Goal: Task Accomplishment & Management: Manage account settings

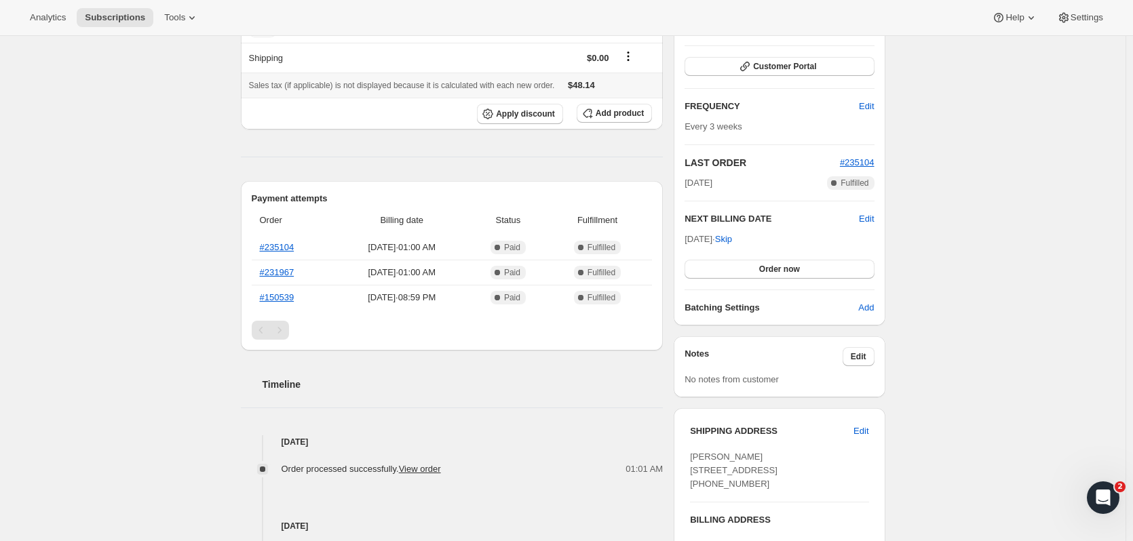
scroll to position [271, 0]
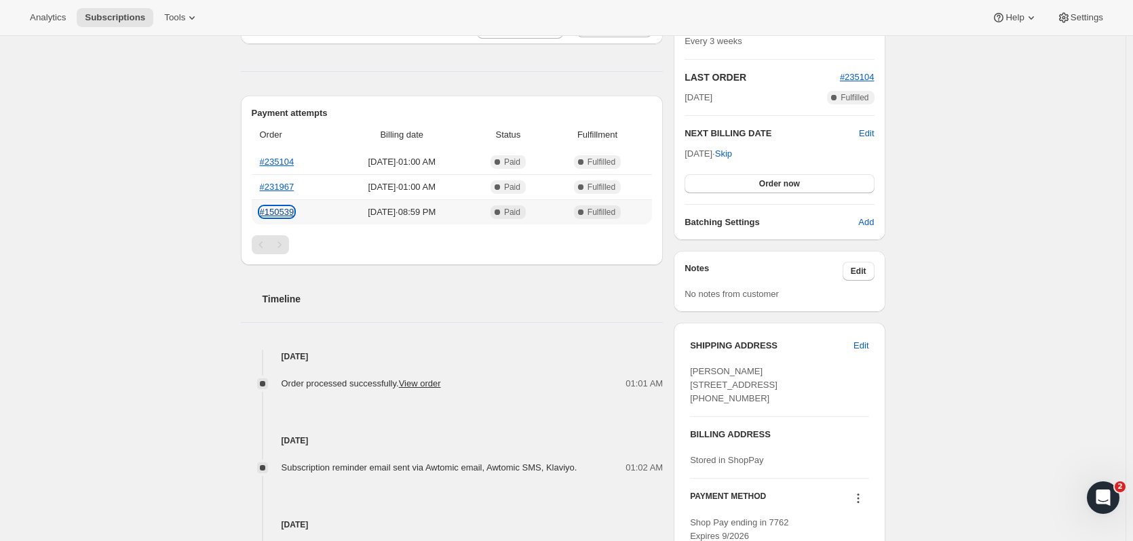
click at [277, 213] on link "#150539" at bounding box center [277, 212] width 35 height 10
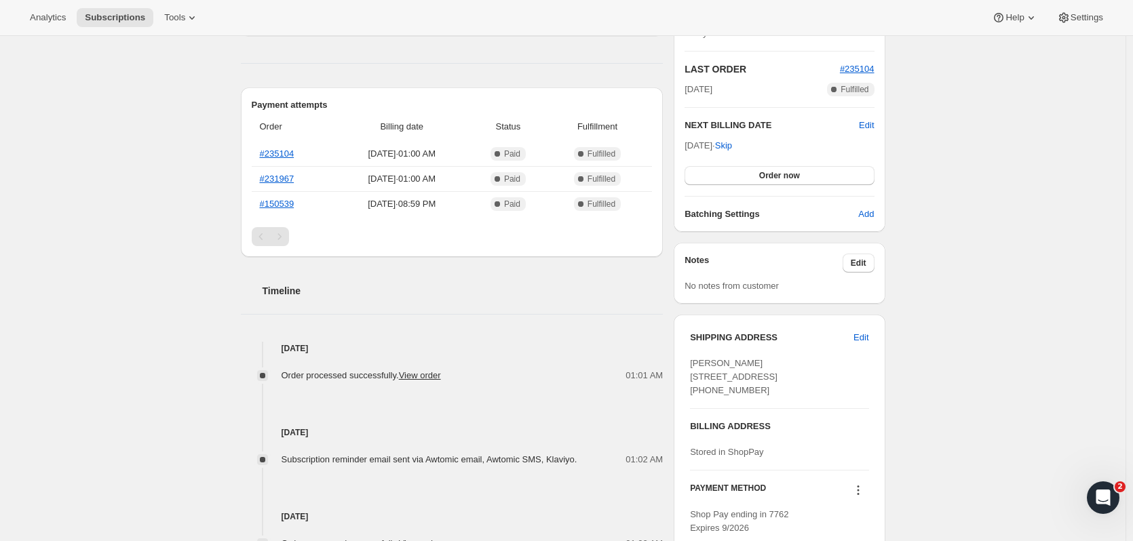
scroll to position [339, 0]
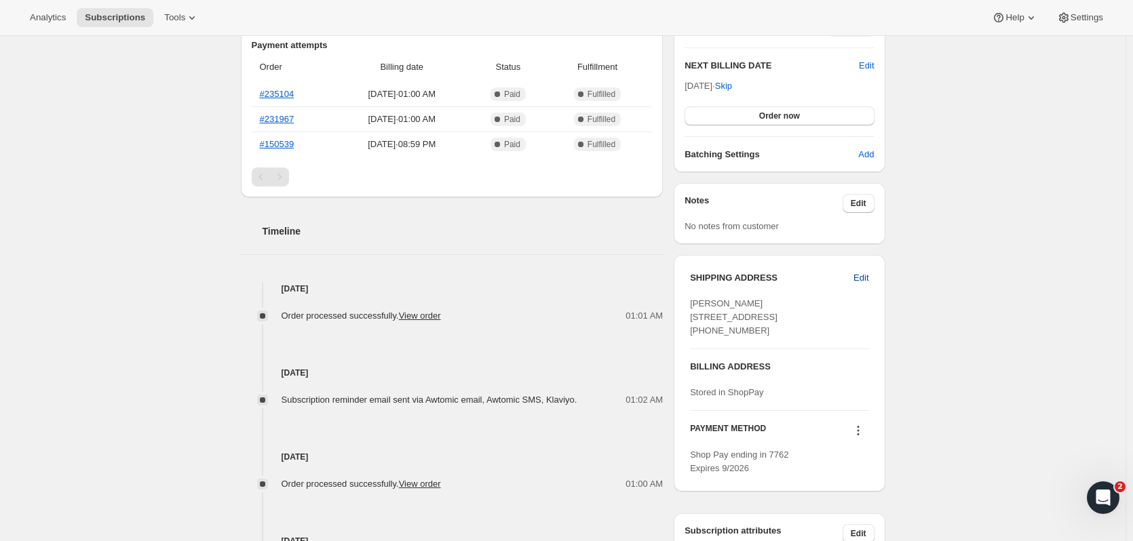
click at [866, 279] on span "Edit" at bounding box center [860, 278] width 15 height 14
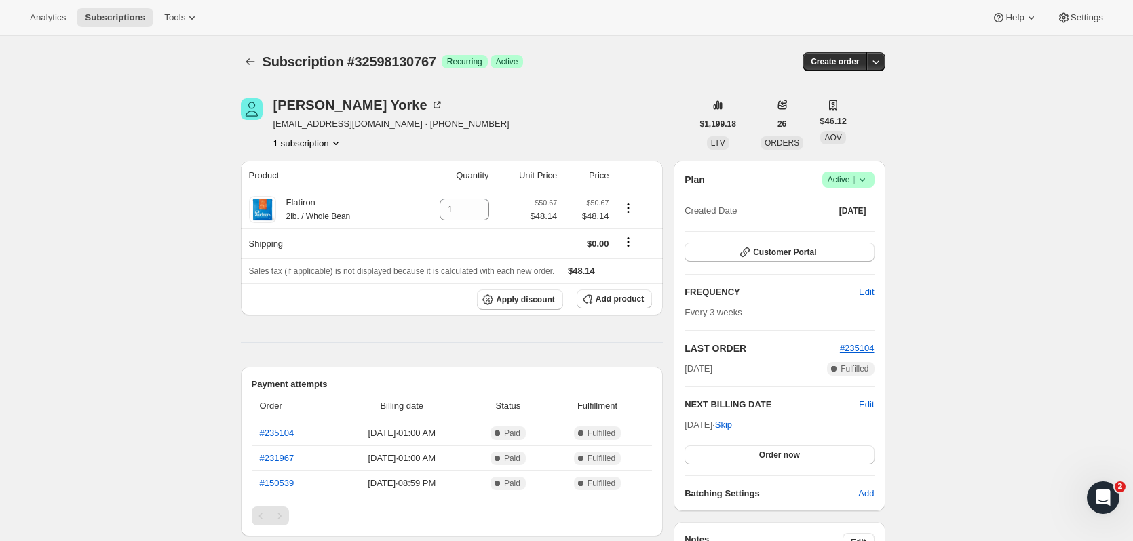
select select "United States"
select select "NY"
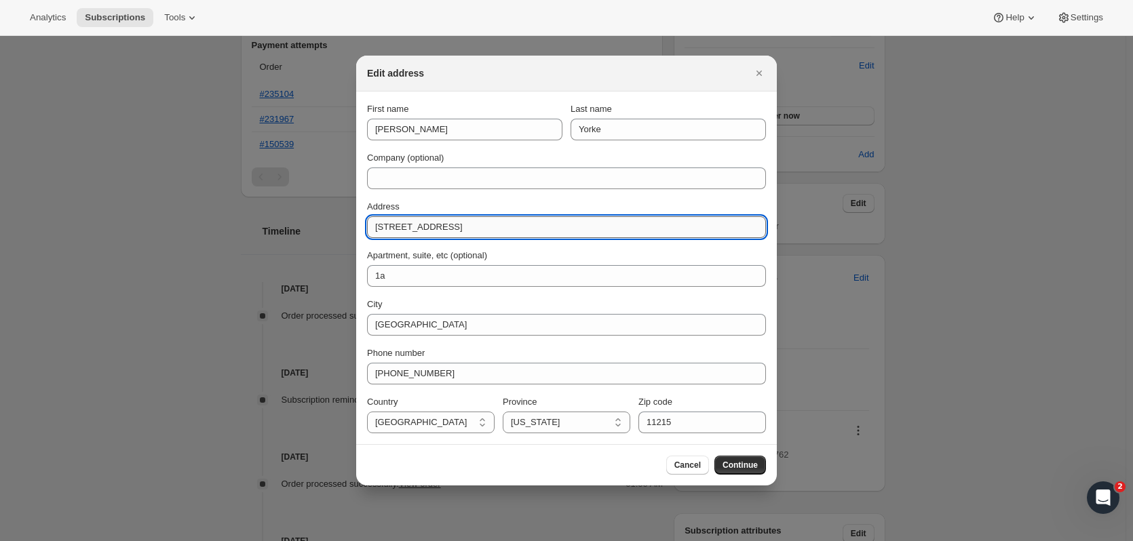
click at [386, 229] on input "486 1/2 7th avenue" at bounding box center [566, 227] width 399 height 22
type input "496 1/2 7th avenue"
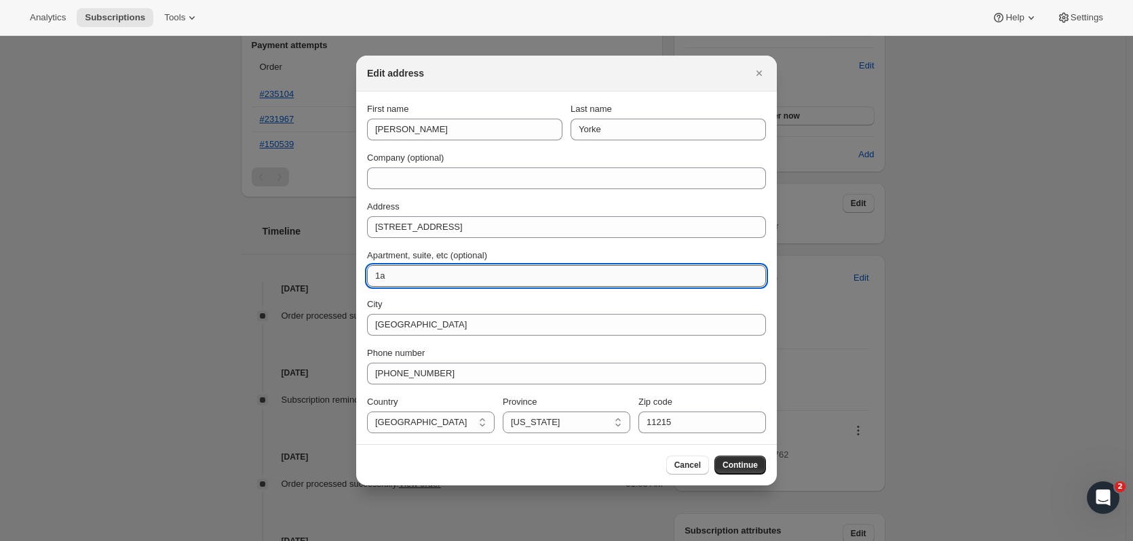
drag, startPoint x: 394, startPoint y: 272, endPoint x: 386, endPoint y: 272, distance: 8.1
click at [386, 272] on input "1a" at bounding box center [566, 276] width 399 height 22
click at [376, 275] on input "1a" at bounding box center [566, 276] width 399 height 22
click at [495, 278] on input "Apt 1a" at bounding box center [566, 276] width 399 height 22
type input "Apt 1A"
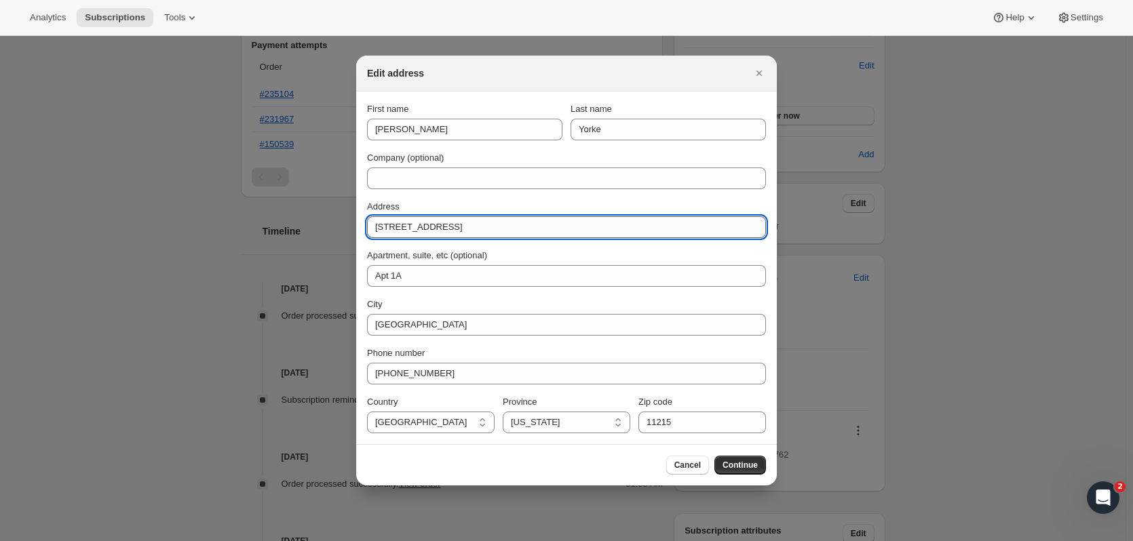
click at [436, 228] on input "496 1/2 7th avenue" at bounding box center [566, 227] width 399 height 22
drag, startPoint x: 451, startPoint y: 225, endPoint x: 422, endPoint y: 224, distance: 29.2
click at [422, 224] on input "496 1/2 7th avenue" at bounding box center [566, 227] width 399 height 22
type input "496 1/2 7th Avenue"
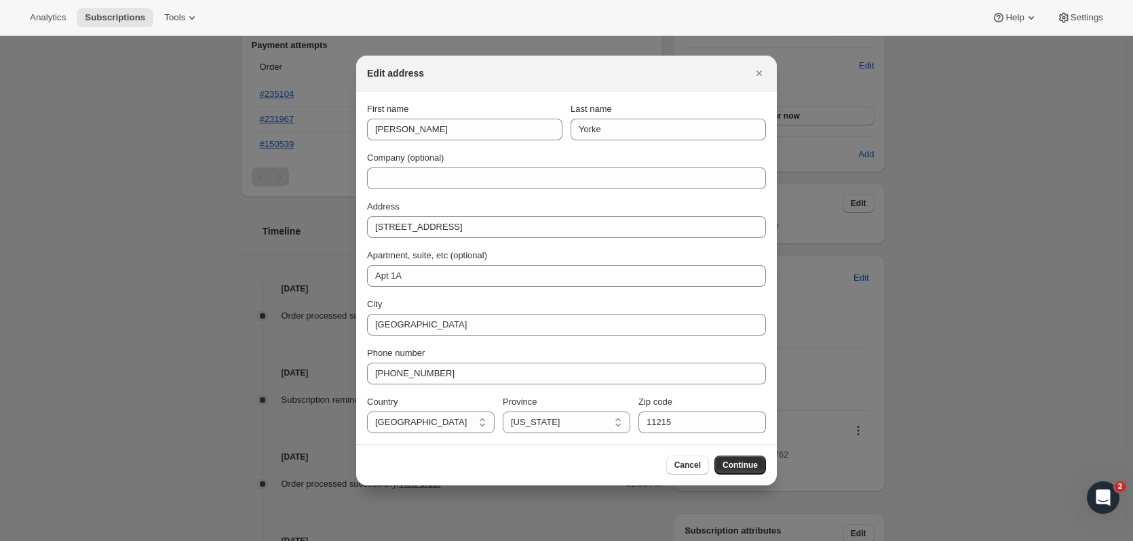
click at [750, 245] on div "First name Cody Last name Yorke Company (optional) Address 496 1/2 7th Avenue A…" at bounding box center [566, 267] width 399 height 331
click at [747, 467] on span "Continue" at bounding box center [739, 465] width 35 height 11
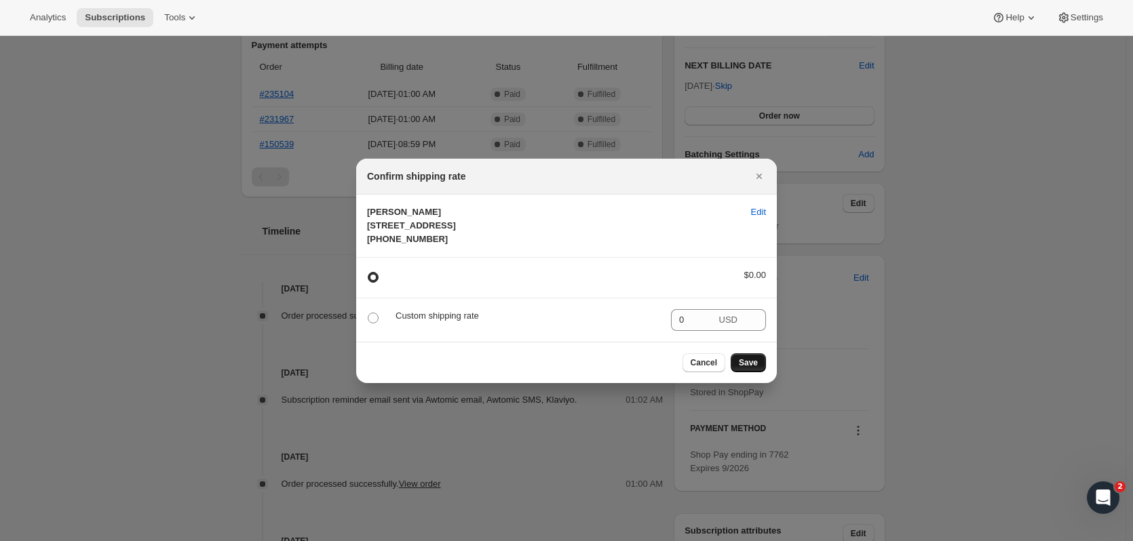
click at [758, 372] on button "Save" at bounding box center [748, 362] width 35 height 19
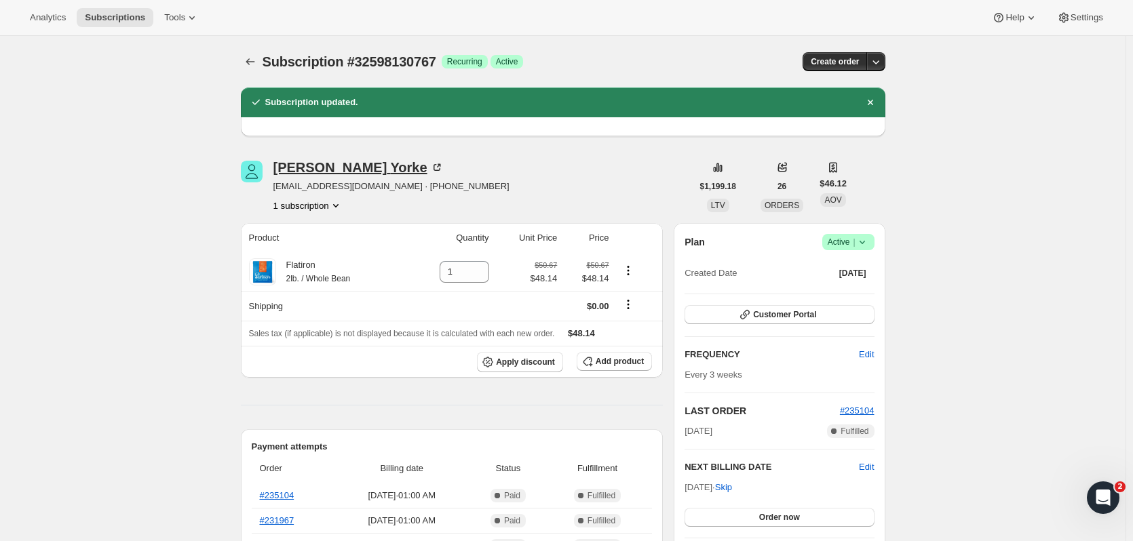
click at [342, 166] on div "Cody Yorke" at bounding box center [358, 168] width 170 height 14
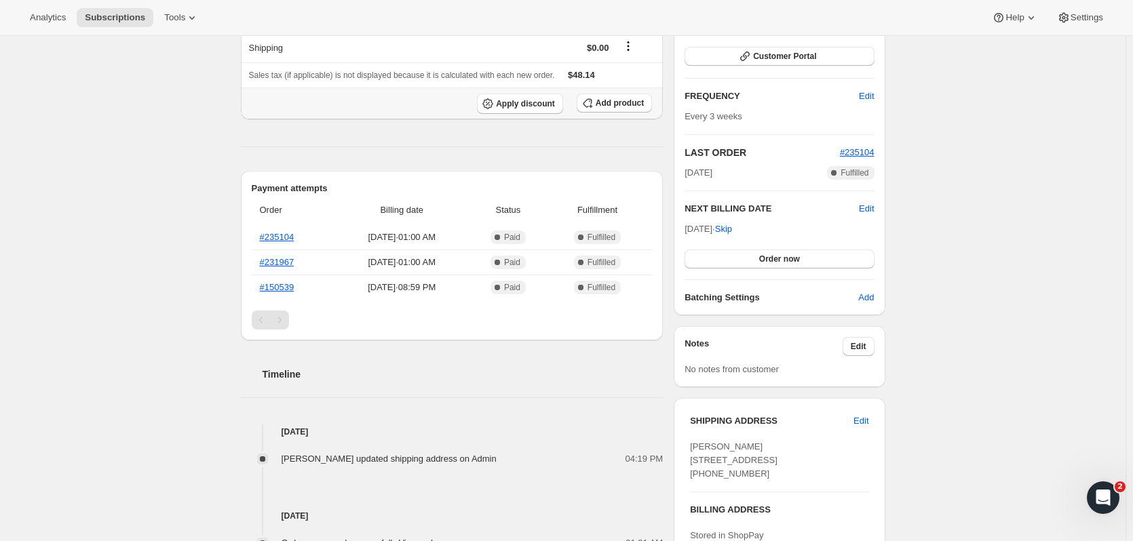
scroll to position [204, 0]
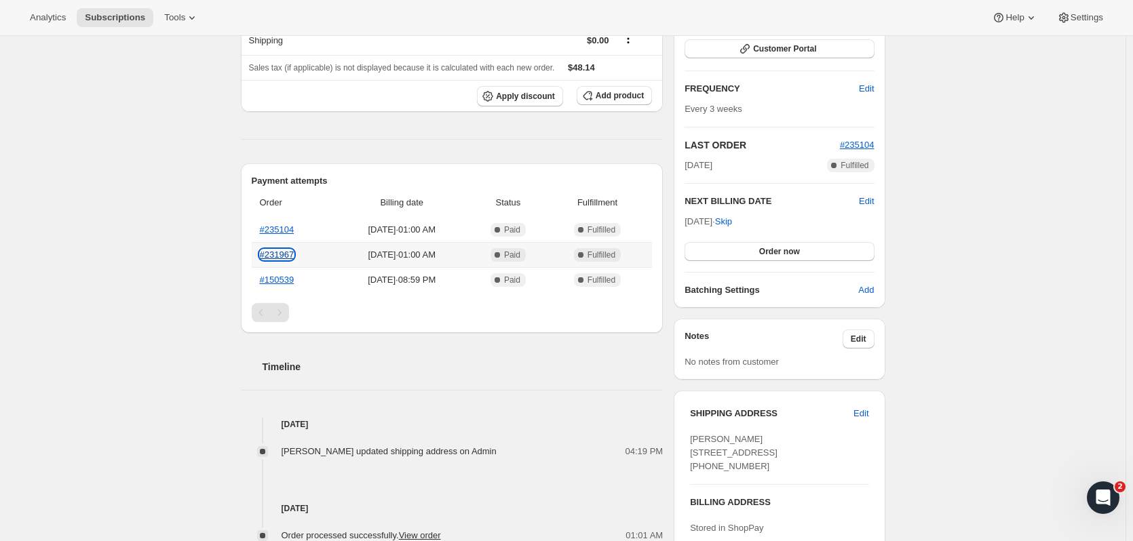
click at [288, 255] on link "#231967" at bounding box center [277, 255] width 35 height 10
click at [285, 231] on link "#235104" at bounding box center [277, 230] width 35 height 10
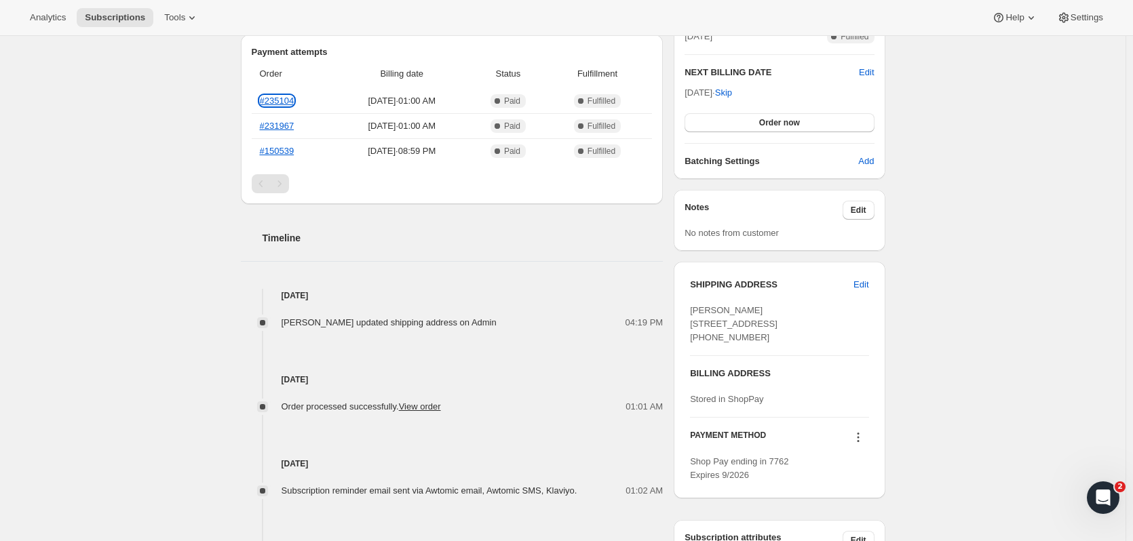
scroll to position [339, 0]
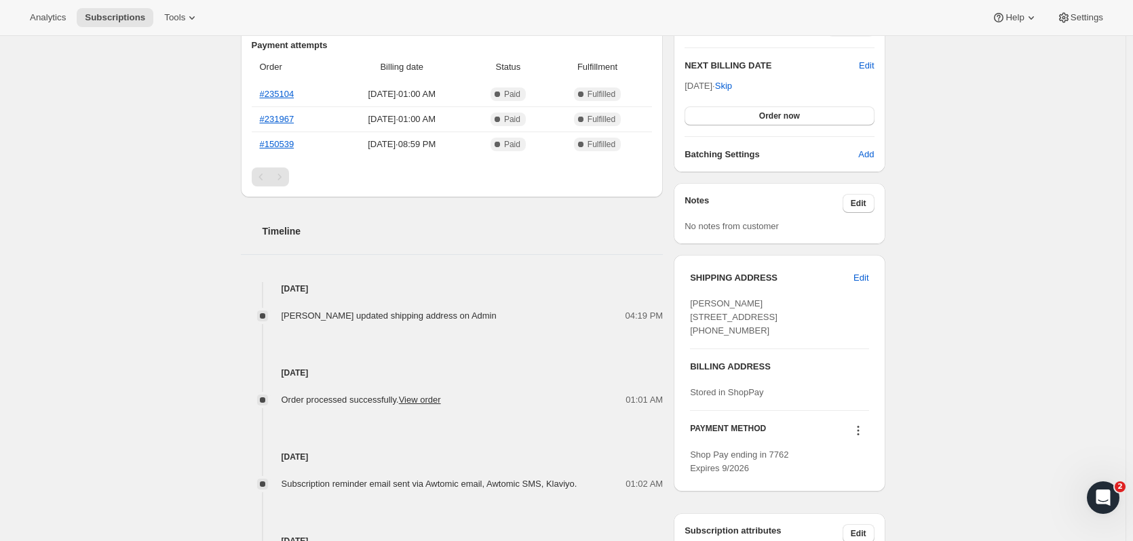
drag, startPoint x: 695, startPoint y: 304, endPoint x: 769, endPoint y: 347, distance: 85.4
click at [769, 336] on span "Cody Yorke 496 1/2 7th Avenue Apt 1A Brooklyn NY, 11215 United States +16465995…" at bounding box center [734, 316] width 88 height 37
copy span "Cody Yorke 496 1/2 7th Avenue Apt 1A Brooklyn NY, 11215"
click at [585, 249] on div "Timeline Oct 8, 2025 Rachel Gonzalez updated shipping address on Admin 04:19 PM…" at bounding box center [452, 449] width 423 height 504
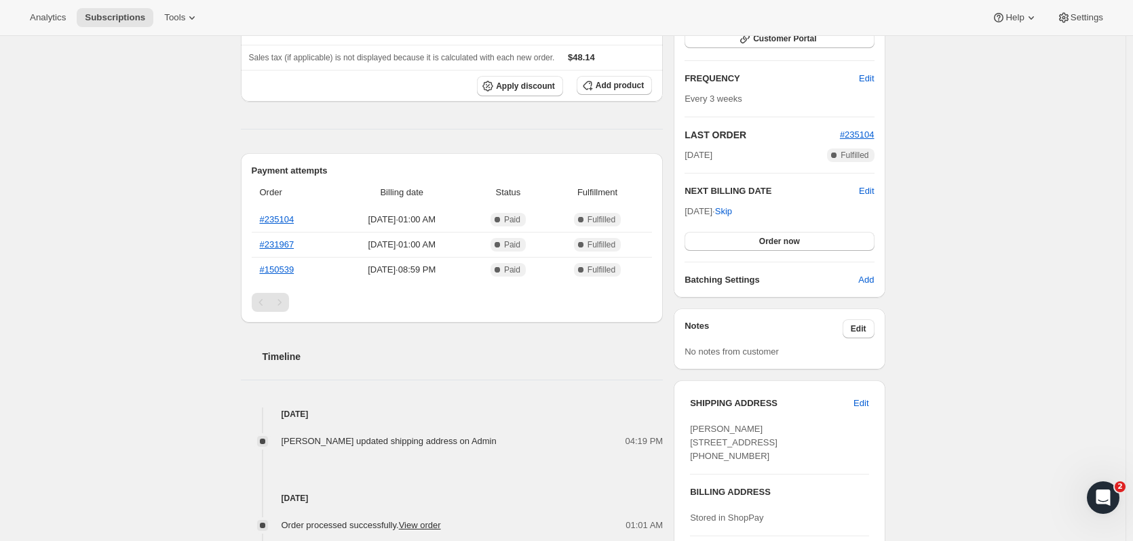
scroll to position [0, 0]
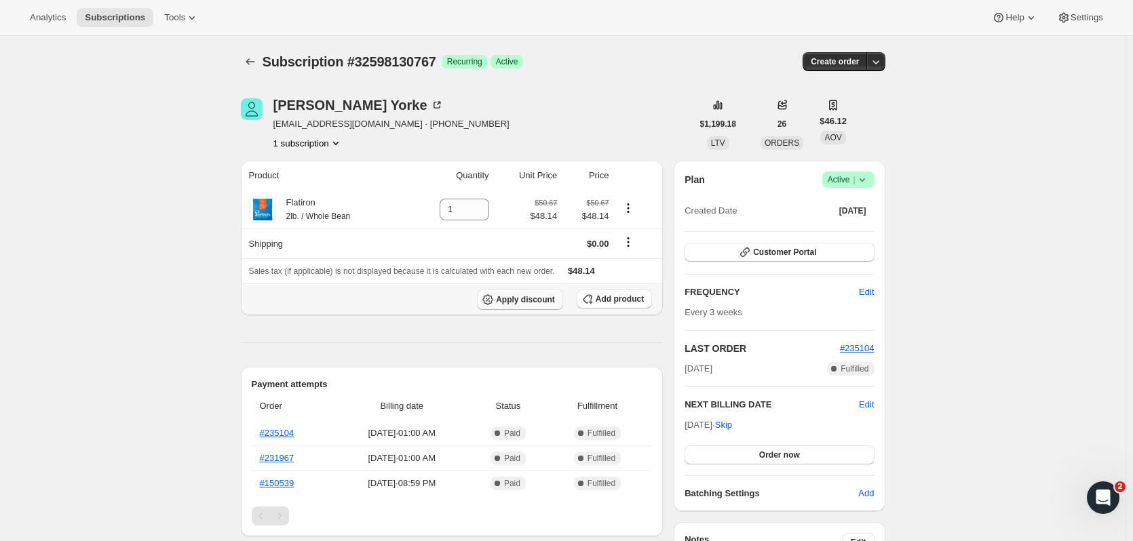
click at [520, 302] on span "Apply discount" at bounding box center [525, 299] width 59 height 11
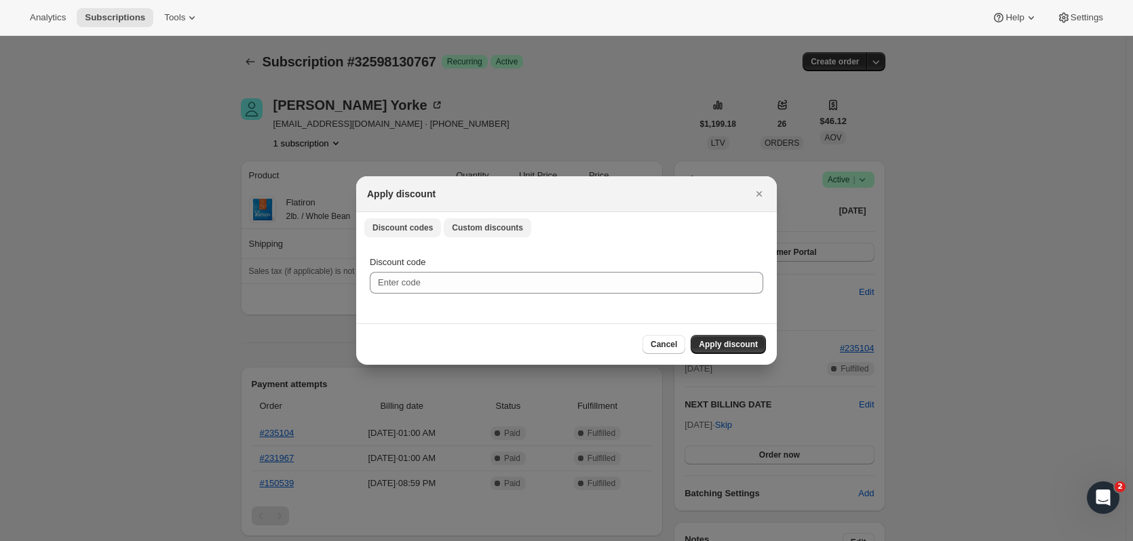
click at [469, 229] on span "Custom discounts" at bounding box center [487, 228] width 71 height 11
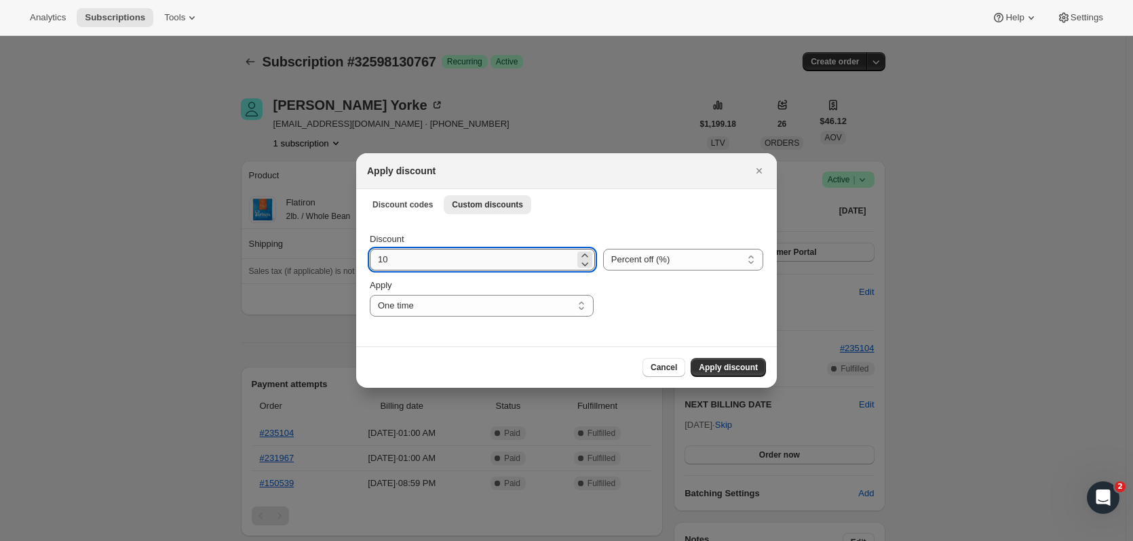
click at [426, 258] on input "10" at bounding box center [472, 260] width 205 height 22
click at [623, 257] on select "Percent off (%) Amount off ($)" at bounding box center [683, 260] width 160 height 22
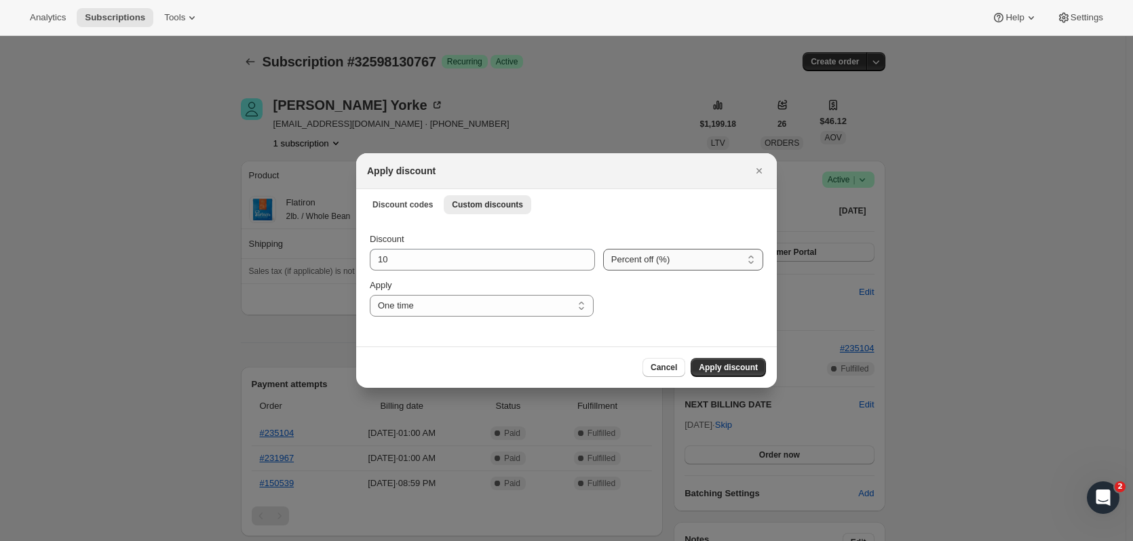
select select "fixed"
click at [603, 249] on select "Percent off (%) Amount off ($)" at bounding box center [683, 260] width 160 height 22
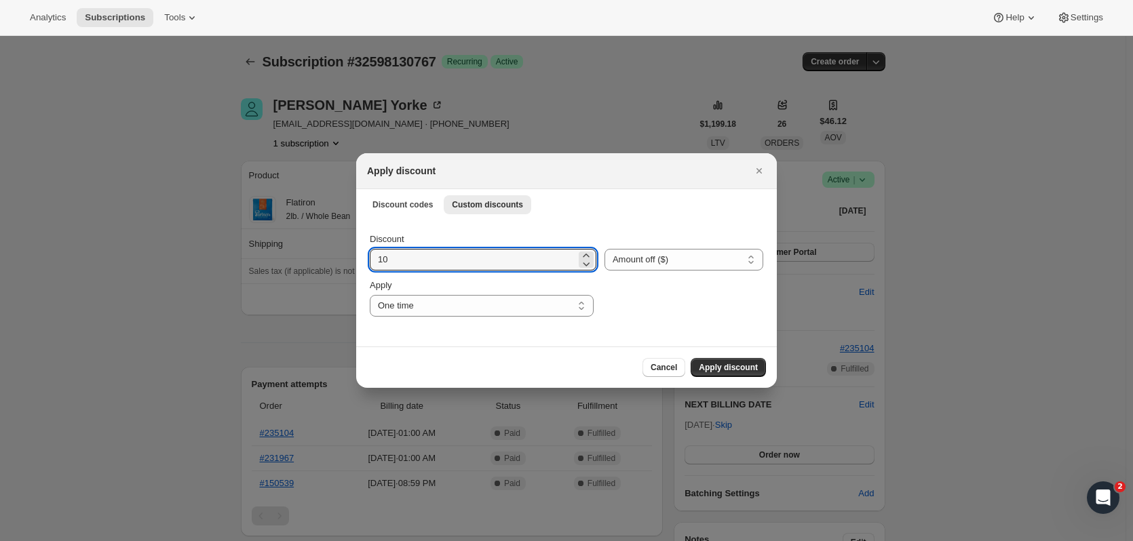
drag, startPoint x: 382, startPoint y: 260, endPoint x: 362, endPoint y: 260, distance: 19.7
click at [362, 260] on div "Discount 10 Percent off (%) Amount off ($) Amount off ($) Apply One time Specif…" at bounding box center [566, 283] width 421 height 128
type input "48.14"
click at [417, 305] on select "One time Specify instances... Indefinitely" at bounding box center [482, 306] width 224 height 22
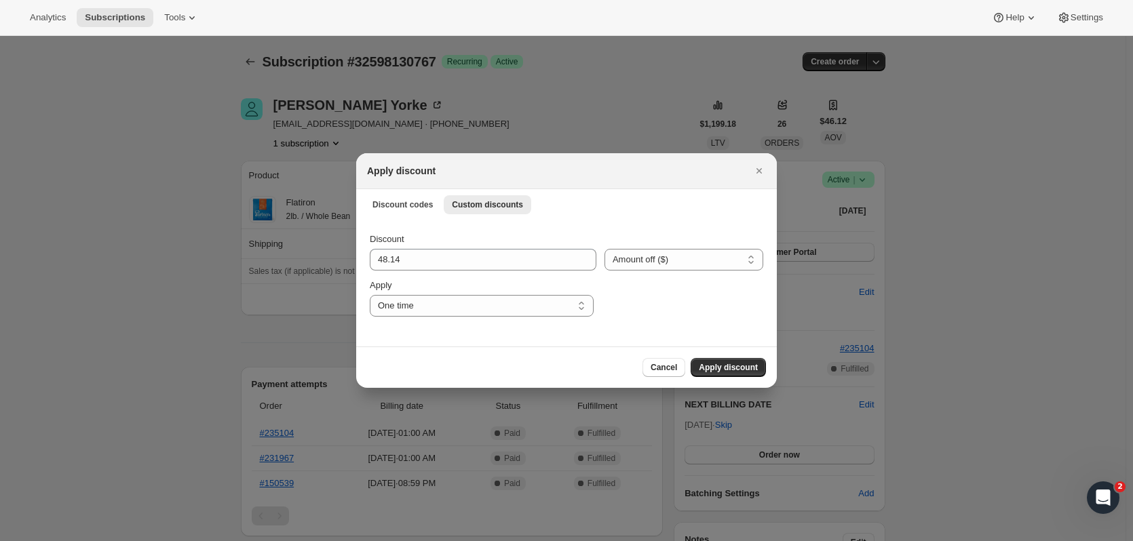
select select "specific"
click at [370, 295] on select "One time Specify instances... Indefinitely" at bounding box center [482, 306] width 224 height 22
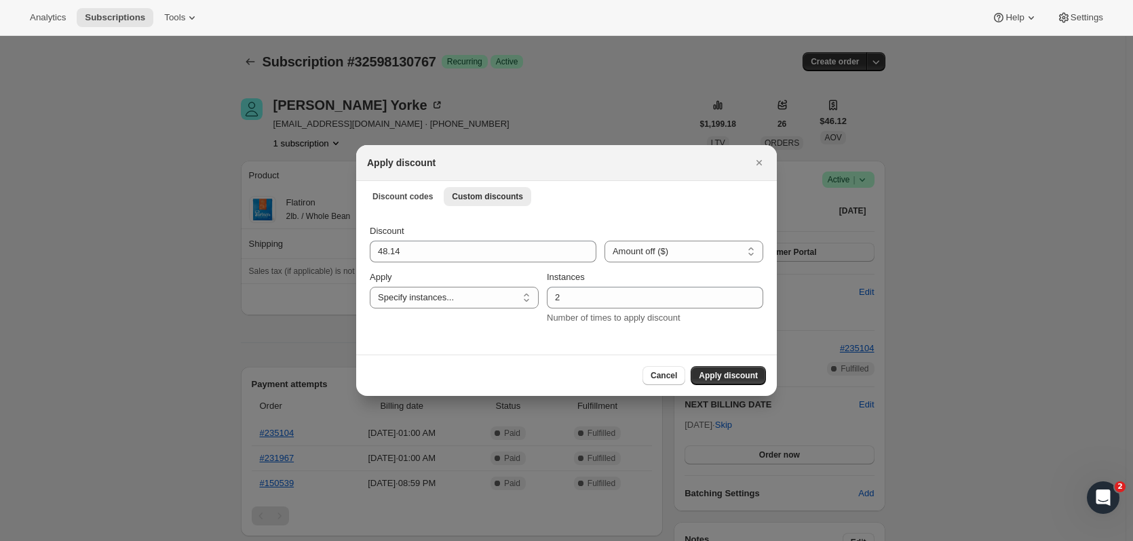
drag, startPoint x: 558, startPoint y: 336, endPoint x: 518, endPoint y: 338, distance: 40.8
click at [518, 338] on div "Discount 48.14 Percent off (%) Amount off ($) Amount off ($) Apply One time Spe…" at bounding box center [566, 283] width 421 height 144
click at [733, 373] on span "Apply discount" at bounding box center [728, 375] width 59 height 11
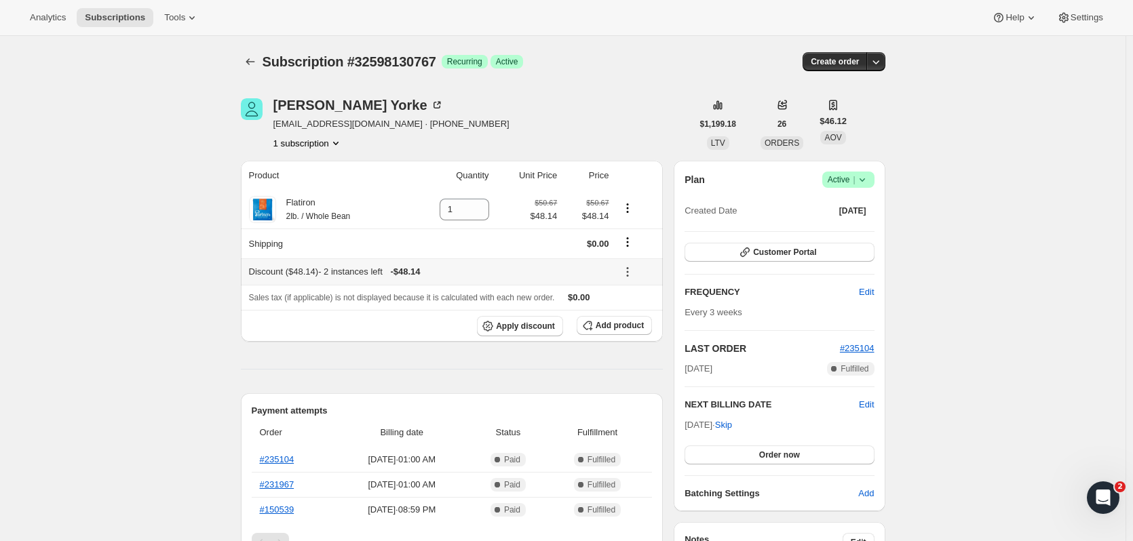
click at [632, 271] on icon at bounding box center [628, 272] width 14 height 14
click at [635, 322] on span "Remove" at bounding box center [639, 321] width 33 height 10
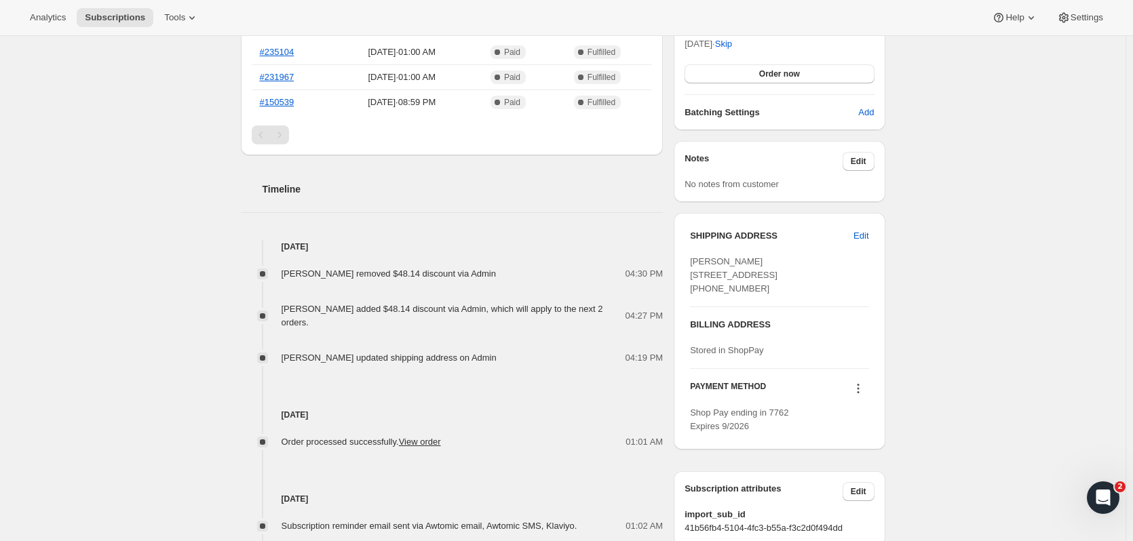
scroll to position [407, 0]
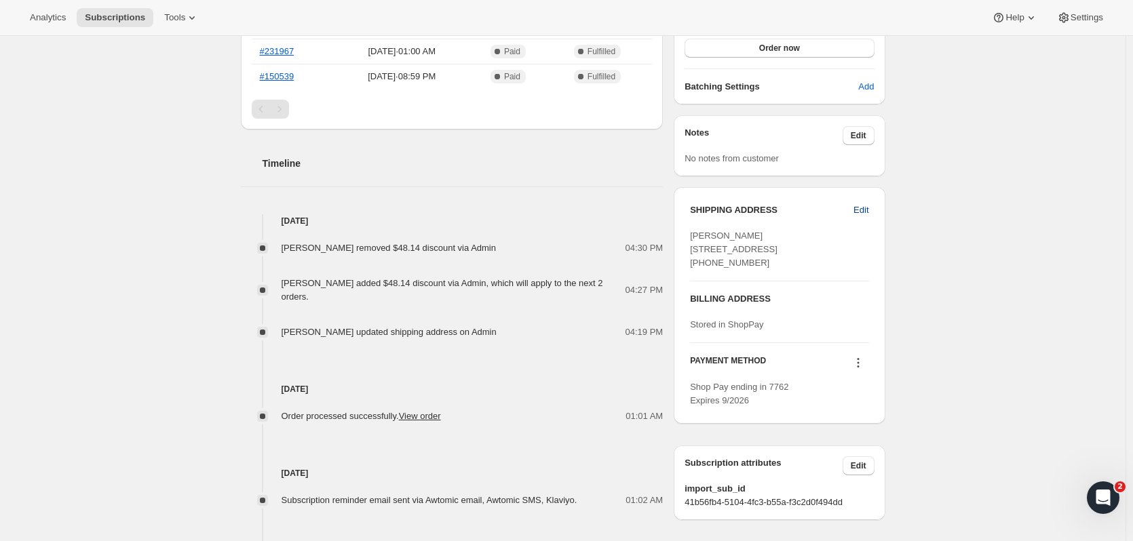
click at [863, 208] on span "Edit" at bounding box center [860, 211] width 15 height 14
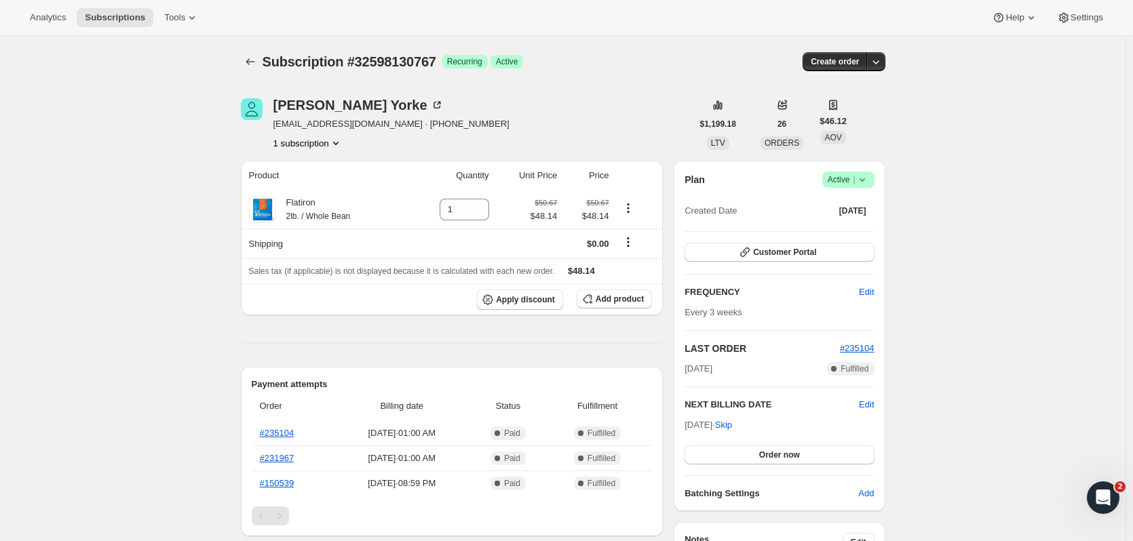
select select "[GEOGRAPHIC_DATA]"
select select "NY"
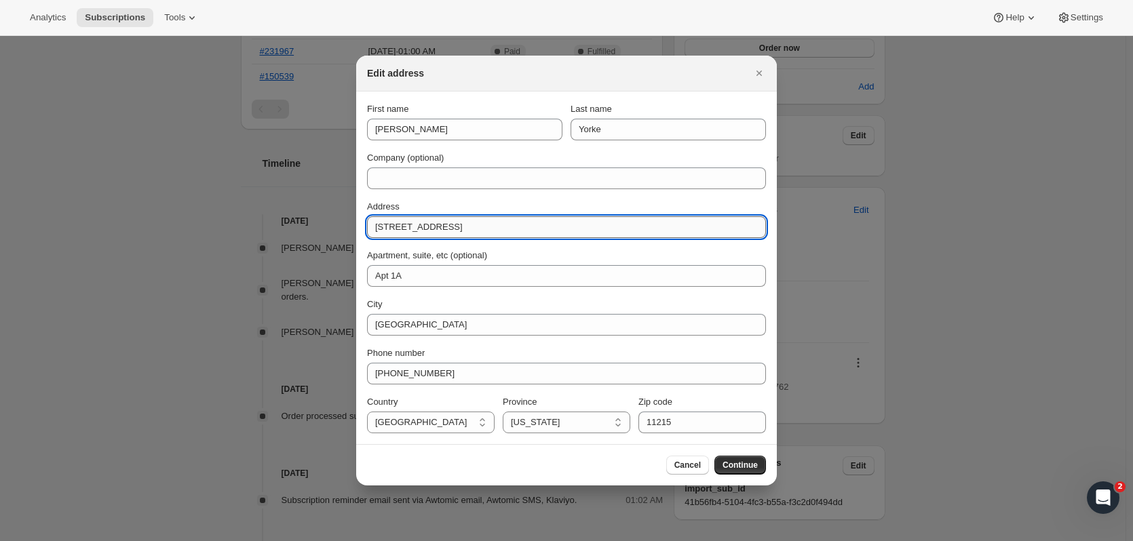
click at [385, 227] on input "[STREET_ADDRESS]" at bounding box center [566, 227] width 399 height 22
type input "[STREET_ADDRESS]"
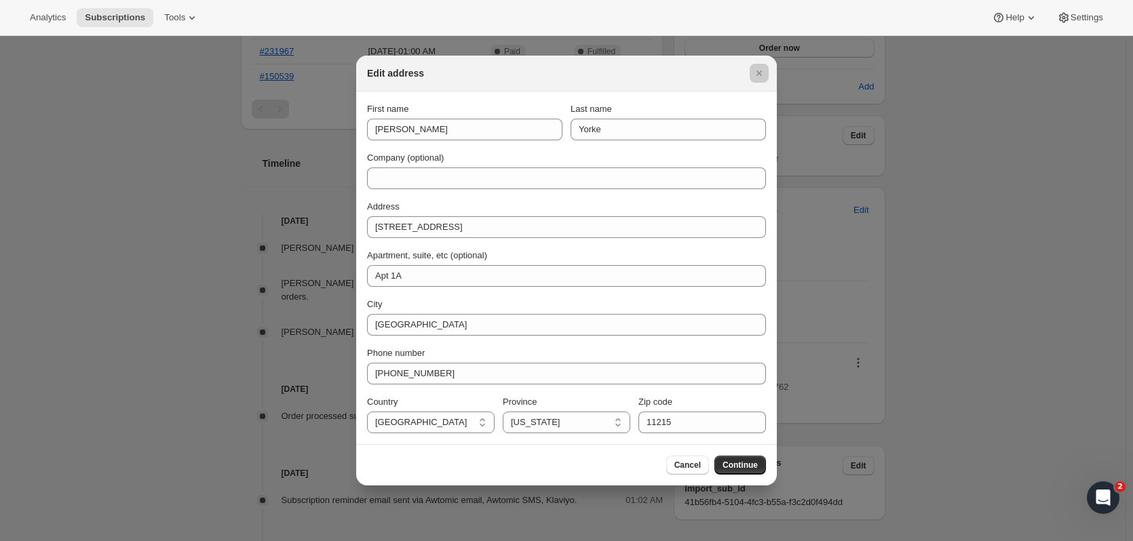
click at [997, 217] on div at bounding box center [566, 270] width 1133 height 541
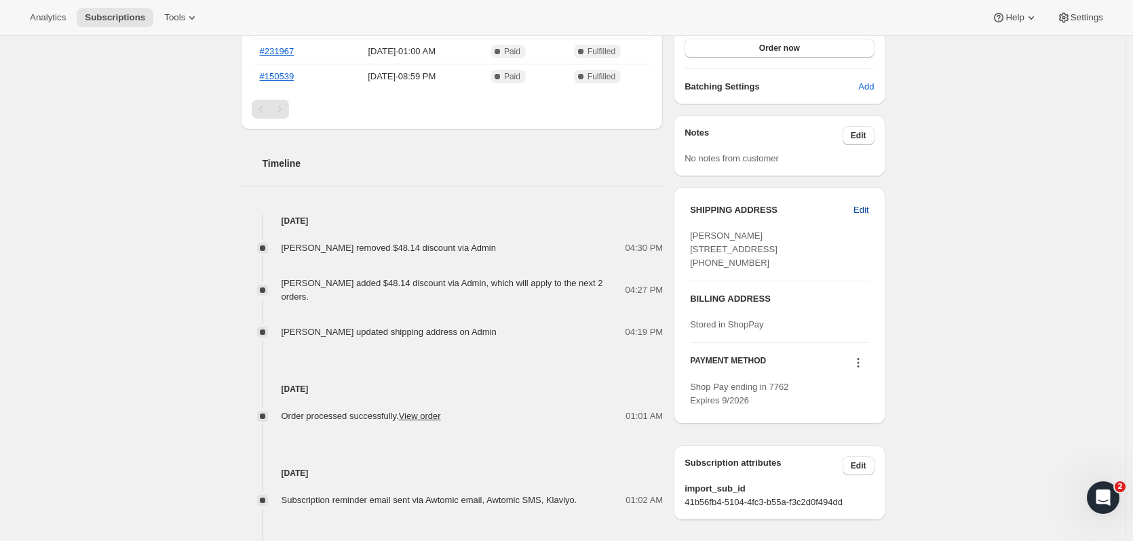
click at [868, 208] on span "Edit" at bounding box center [860, 211] width 15 height 14
select select "[GEOGRAPHIC_DATA]"
select select "NY"
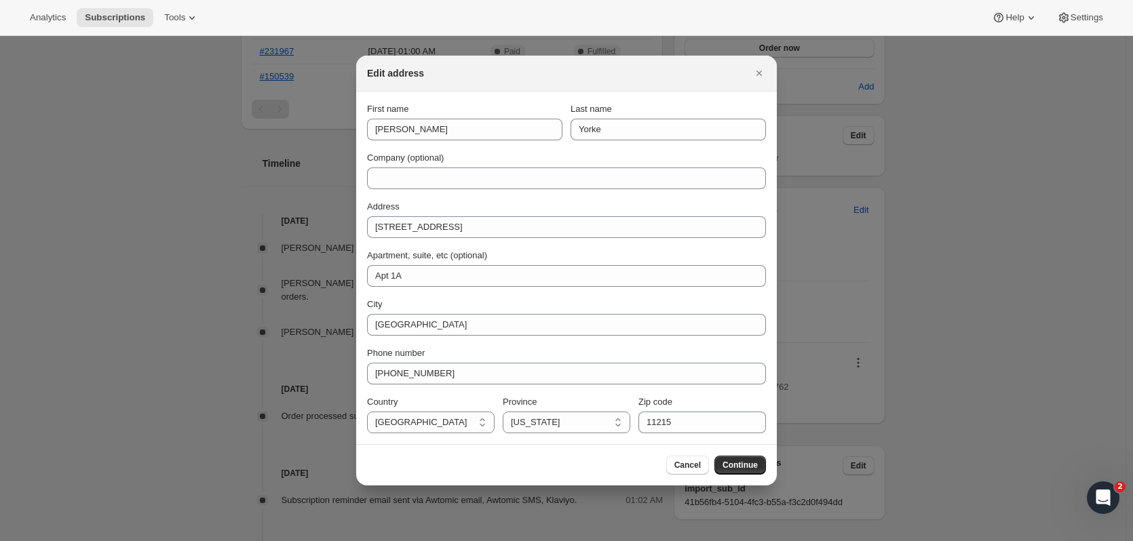
scroll to position [0, 0]
click at [745, 465] on span "Continue" at bounding box center [739, 465] width 35 height 11
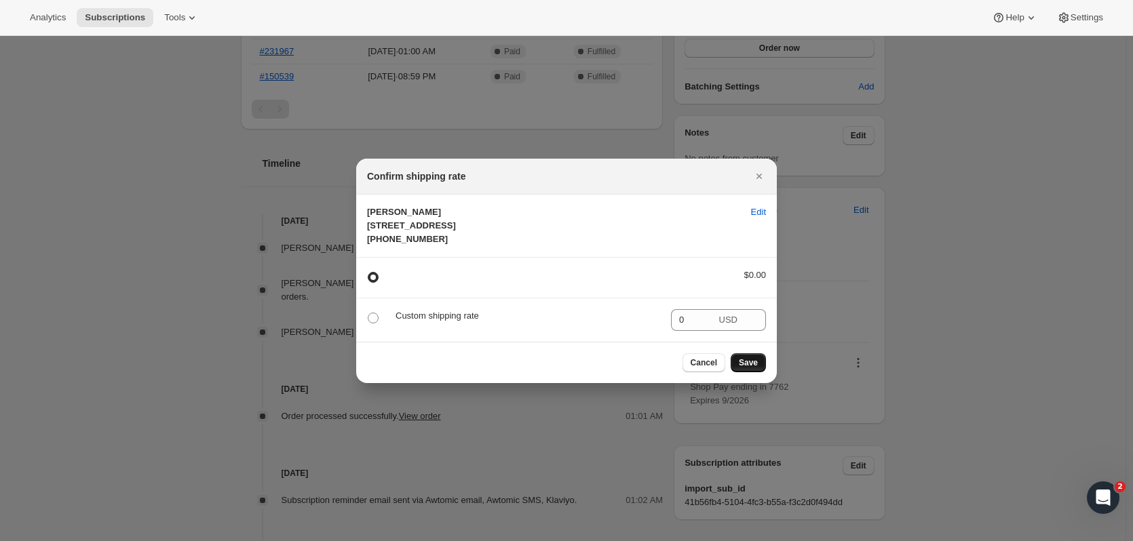
click at [752, 368] on span "Save" at bounding box center [748, 362] width 19 height 11
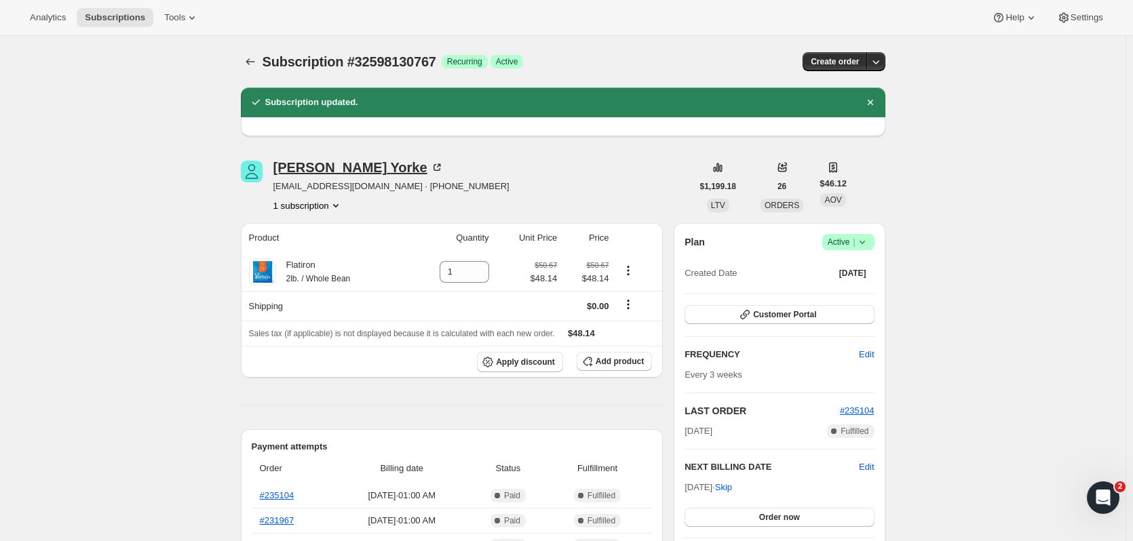
click at [333, 171] on div "[PERSON_NAME]" at bounding box center [358, 168] width 170 height 14
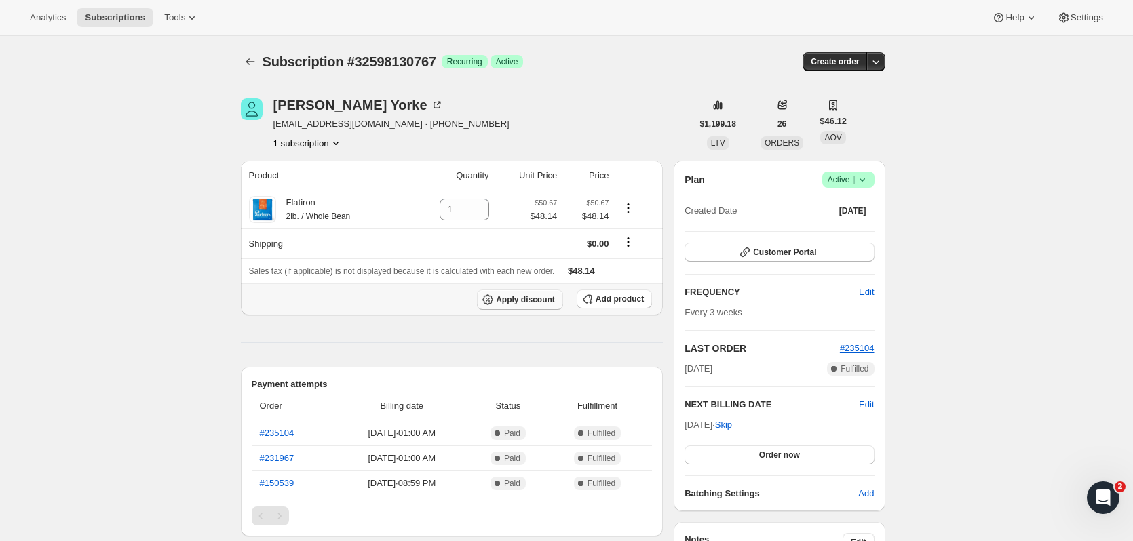
click at [522, 301] on span "Apply discount" at bounding box center [525, 299] width 59 height 11
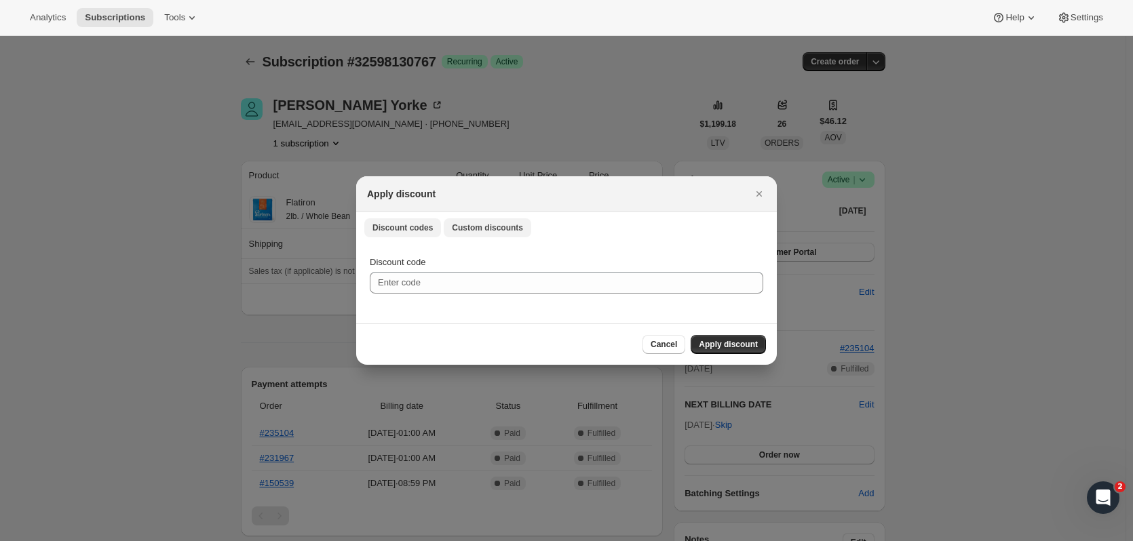
click at [469, 228] on span "Custom discounts" at bounding box center [487, 228] width 71 height 11
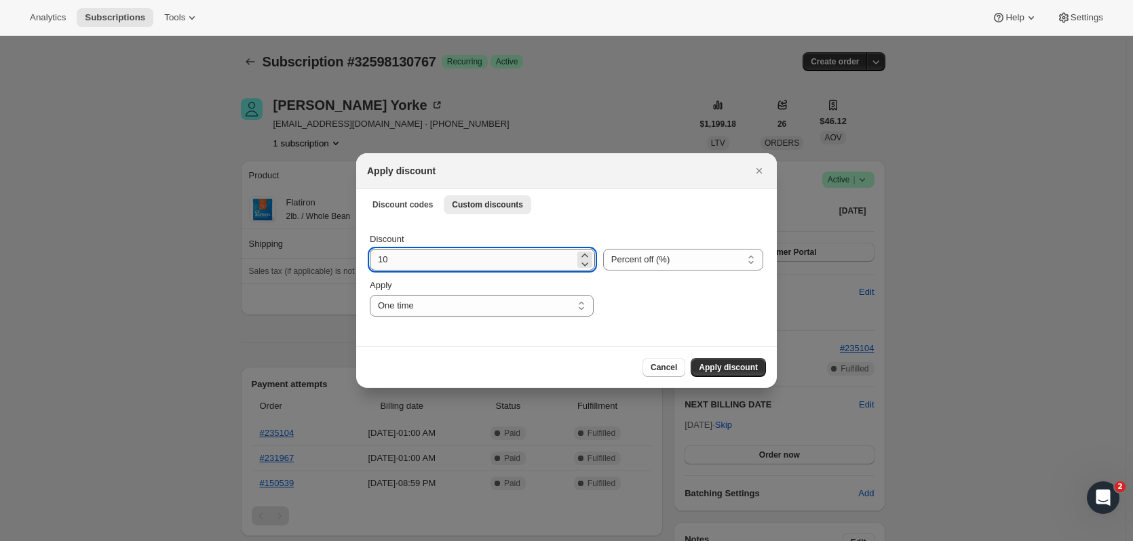
click at [436, 260] on input "10" at bounding box center [472, 260] width 205 height 22
click at [642, 260] on select "Percent off (%) Amount off ($)" at bounding box center [683, 260] width 160 height 22
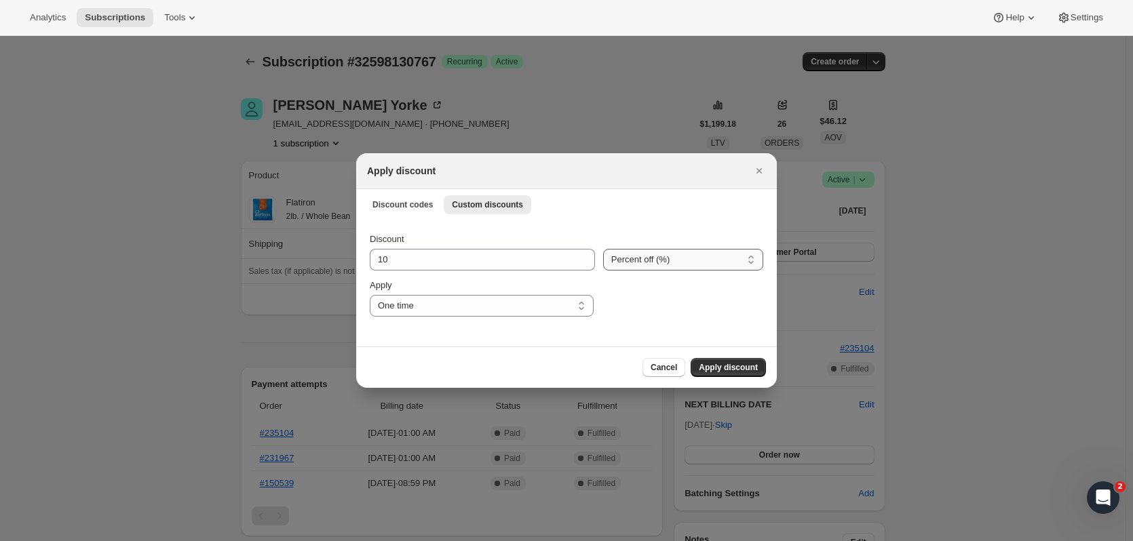
select select "fixed"
click at [603, 249] on select "Percent off (%) Amount off ($)" at bounding box center [683, 260] width 160 height 22
click at [440, 312] on select "One time Specify instances... Indefinitely" at bounding box center [482, 306] width 224 height 22
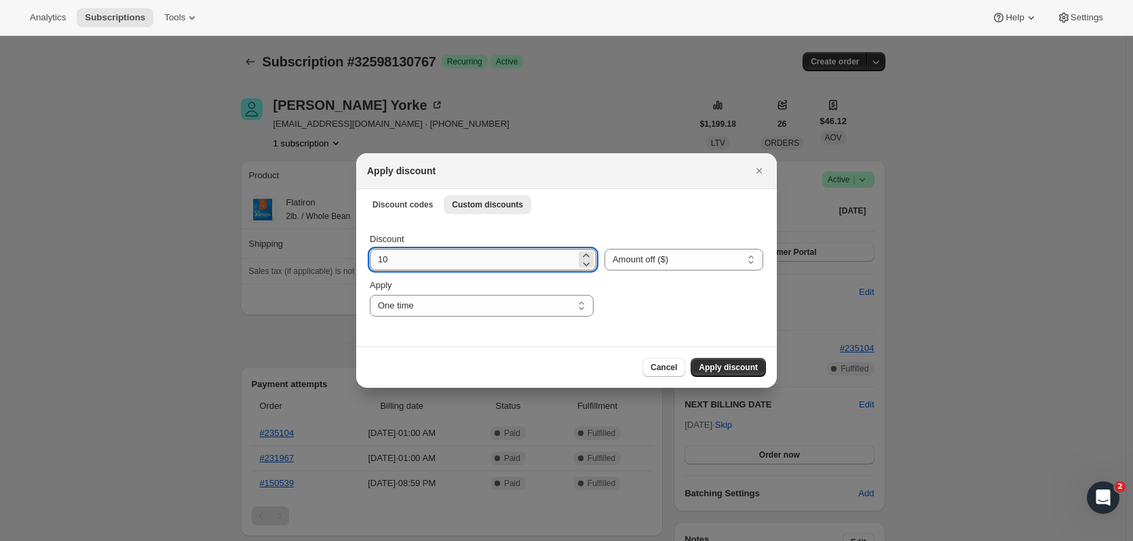
click at [449, 260] on input "10" at bounding box center [473, 260] width 206 height 22
type input "1"
type input "48.14"
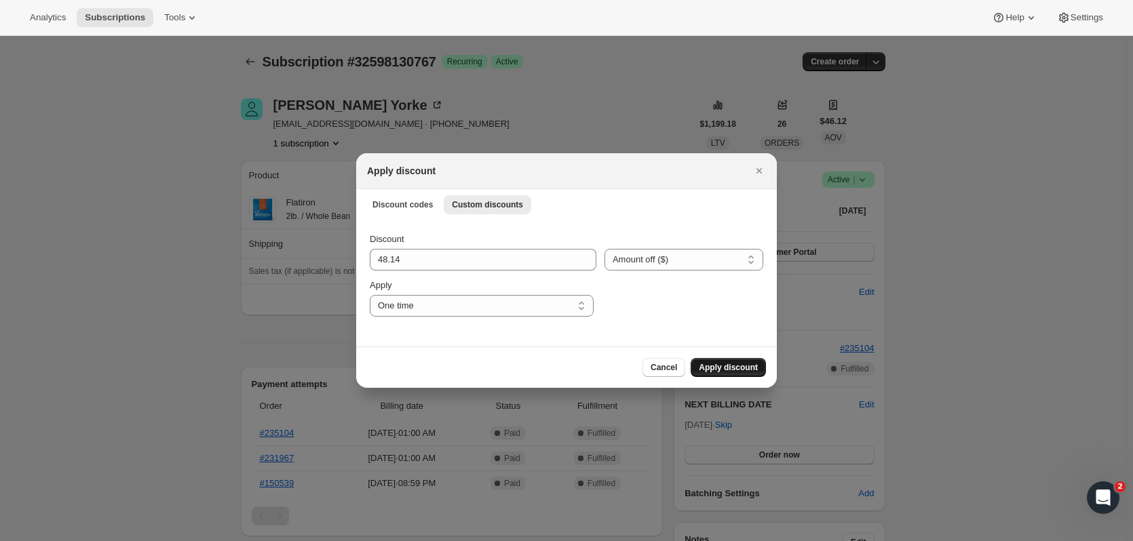
click at [746, 366] on span "Apply discount" at bounding box center [728, 367] width 59 height 11
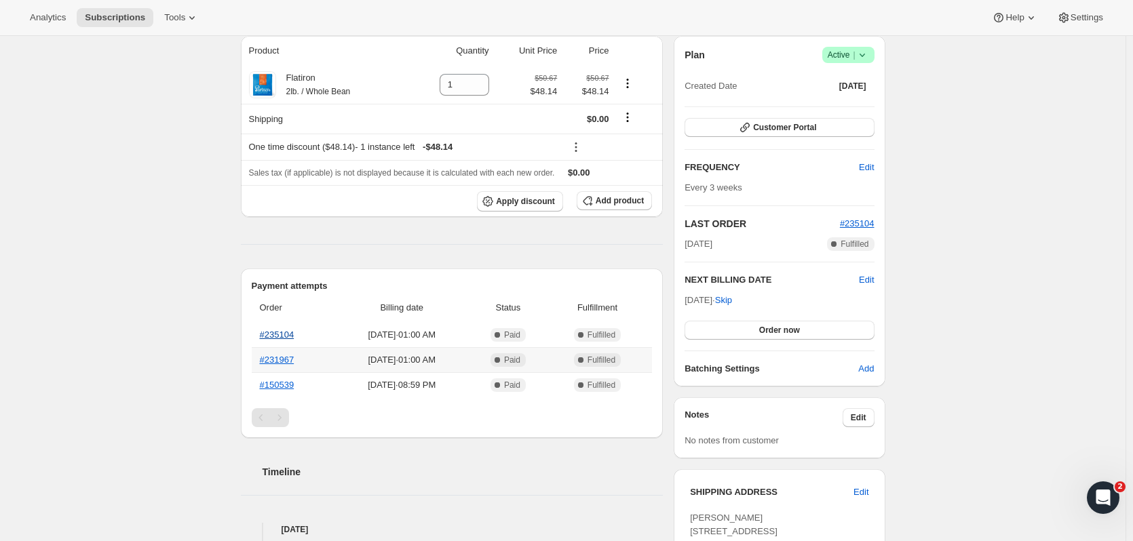
scroll to position [136, 0]
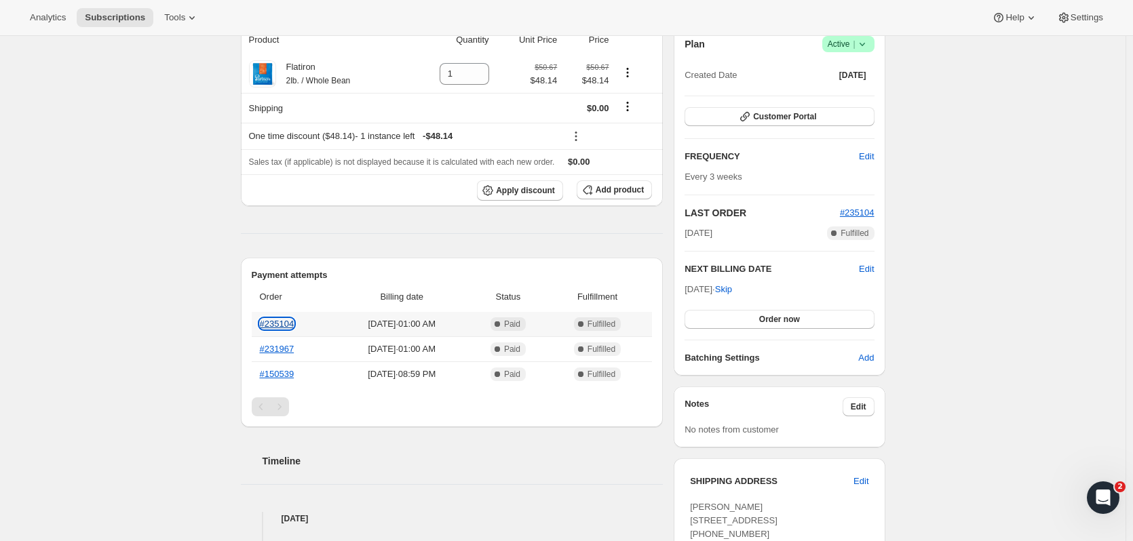
click at [277, 325] on link "#235104" at bounding box center [277, 324] width 35 height 10
